Goal: Task Accomplishment & Management: Manage account settings

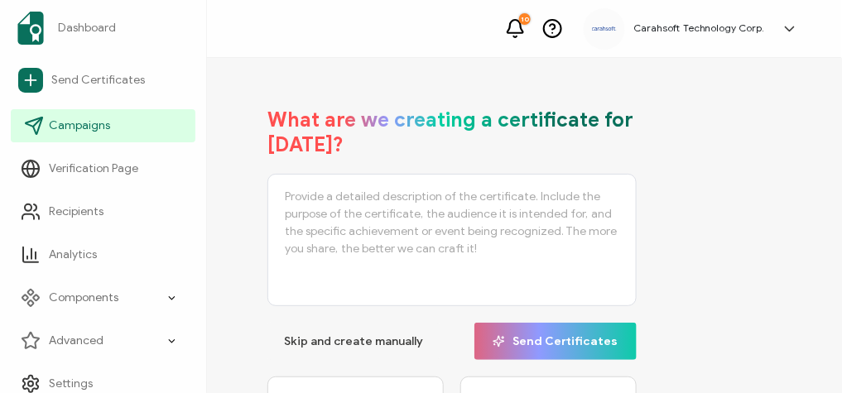
click at [93, 116] on link "Campaigns" at bounding box center [103, 125] width 185 height 33
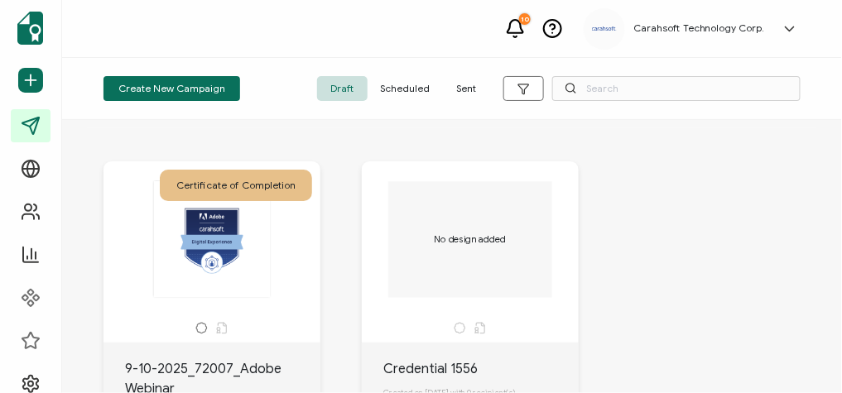
click at [417, 84] on span "Scheduled" at bounding box center [405, 88] width 76 height 25
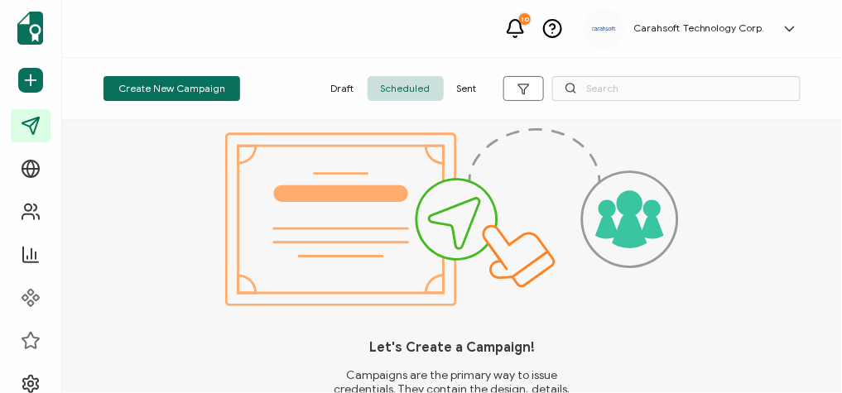
click at [338, 86] on span "Draft" at bounding box center [342, 88] width 50 height 25
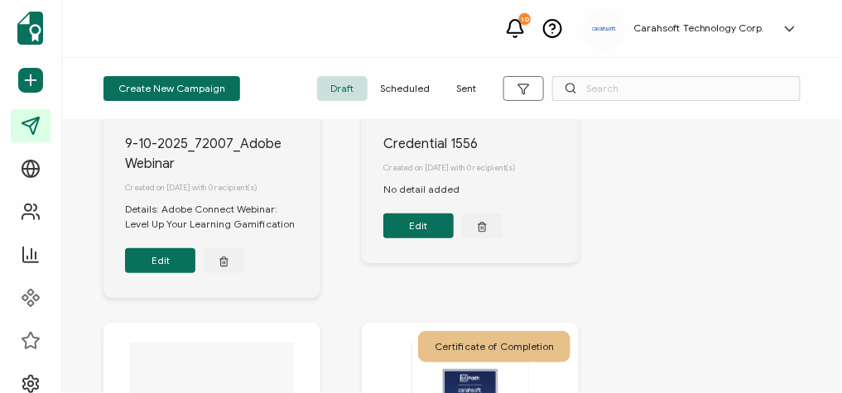
scroll to position [228, 0]
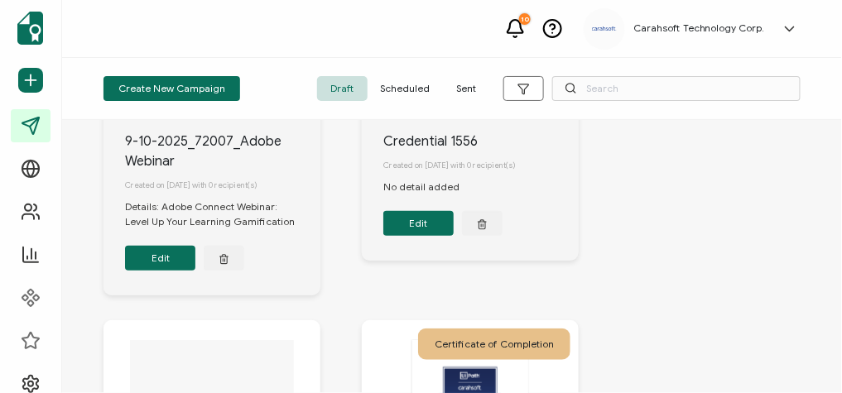
click at [170, 267] on button "Edit" at bounding box center [160, 258] width 70 height 25
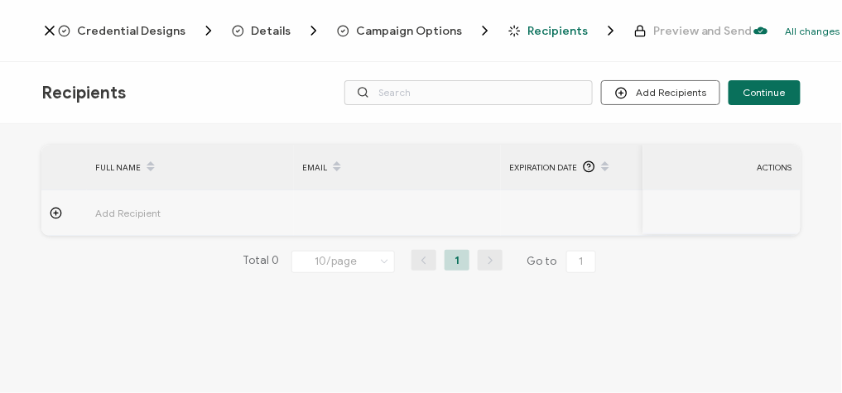
click at [532, 33] on span "Recipients" at bounding box center [557, 31] width 60 height 12
click at [774, 294] on div "FULL NAME EMAIL Expiration Date Issue Date ACTIONS Add Recipient FULL NAME EMAI…" at bounding box center [420, 222] width 759 height 155
click at [766, 261] on div "Total 0 10/page 10/page 20/page 50/page 100/page 1 Go to 1" at bounding box center [420, 261] width 759 height 26
